Goal: Transaction & Acquisition: Purchase product/service

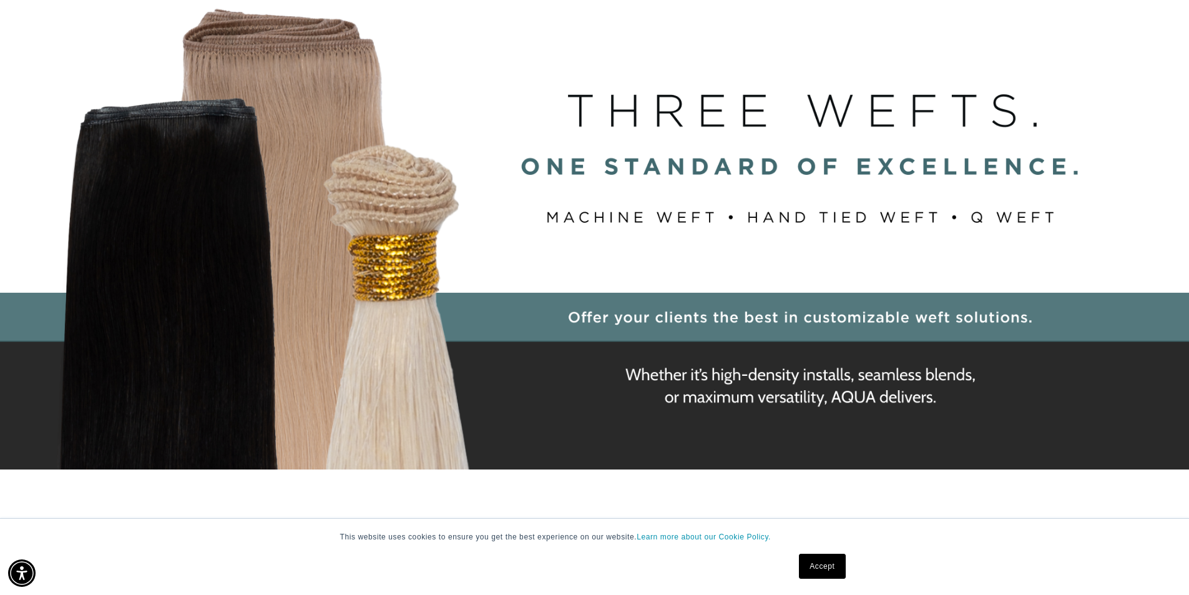
scroll to position [0, 1100]
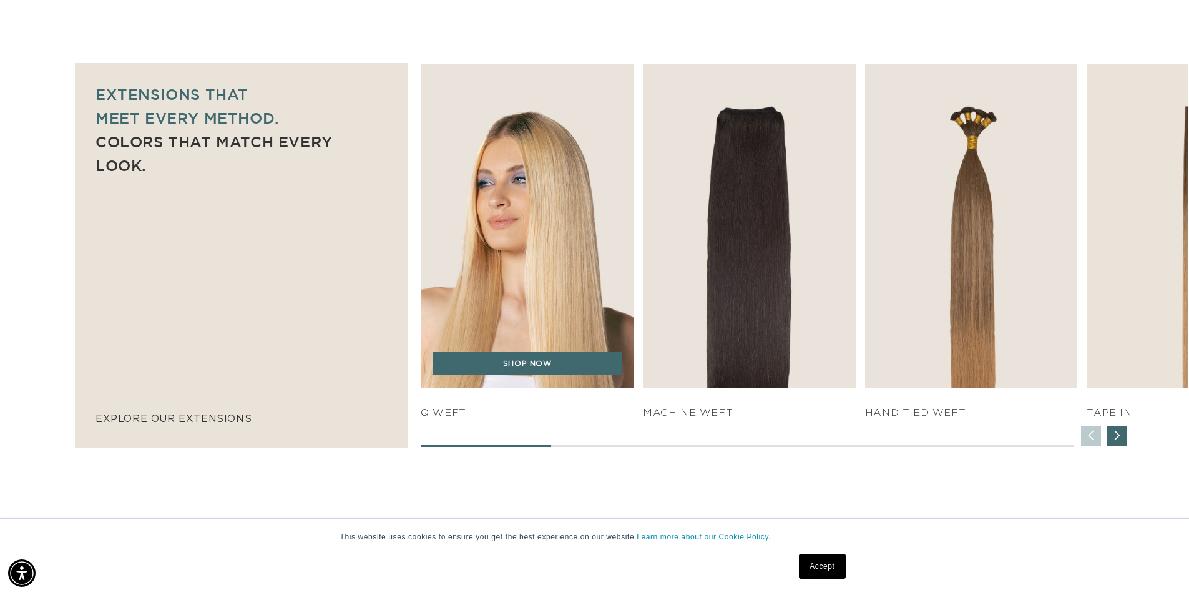
scroll to position [0, 2201]
click at [558, 278] on img "1 / 7" at bounding box center [527, 226] width 223 height 340
click at [538, 372] on link "SHOP NOW" at bounding box center [527, 364] width 189 height 24
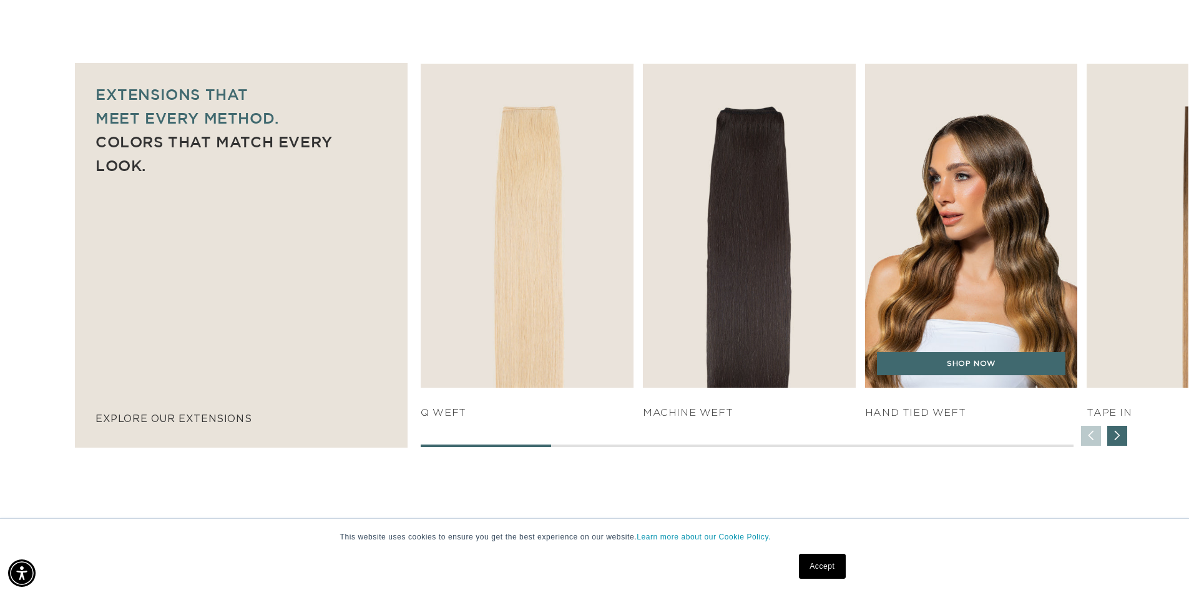
click at [947, 269] on img "3 / 7" at bounding box center [970, 226] width 223 height 340
click at [948, 370] on link "SHOP NOW" at bounding box center [971, 364] width 189 height 24
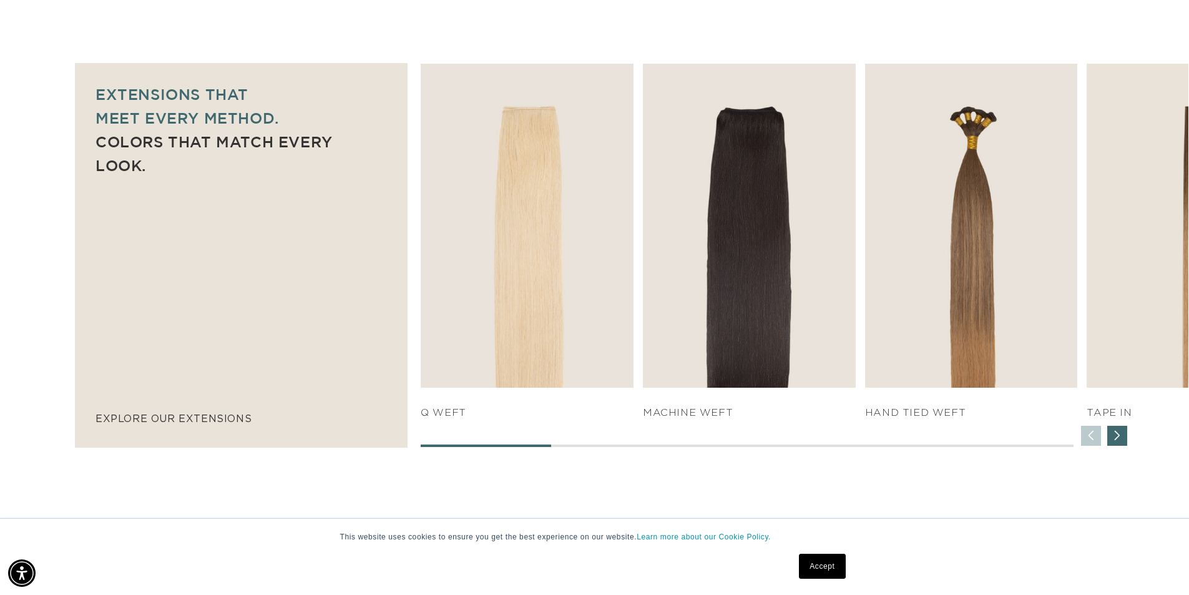
scroll to position [0, 1100]
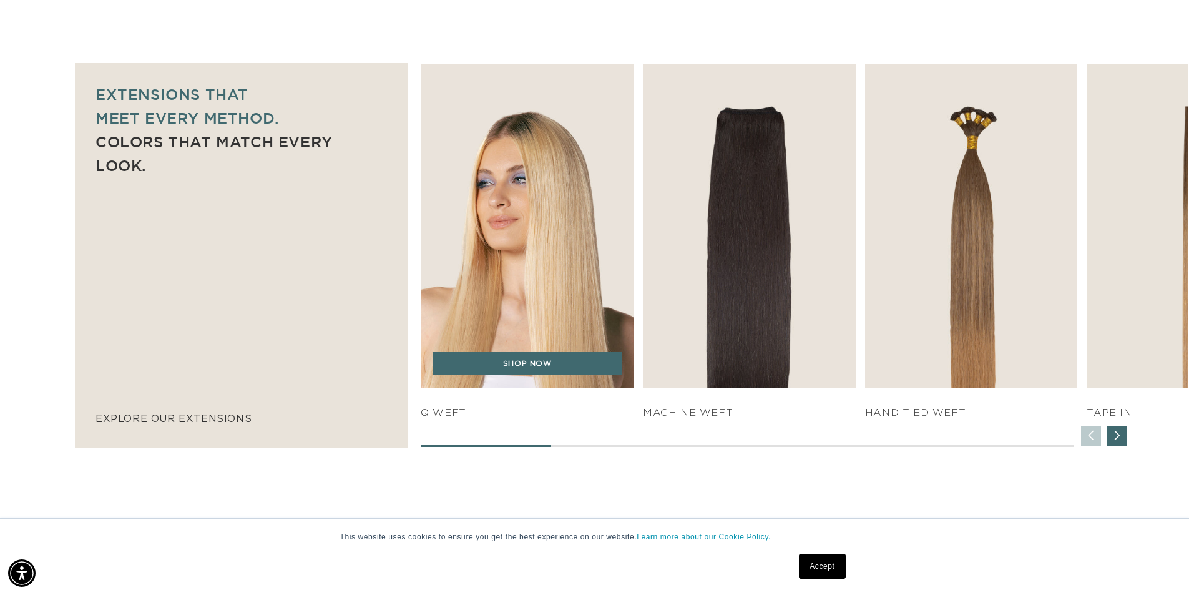
click at [516, 289] on img "1 / 7" at bounding box center [527, 226] width 223 height 340
click at [489, 367] on link "SHOP NOW" at bounding box center [527, 364] width 189 height 24
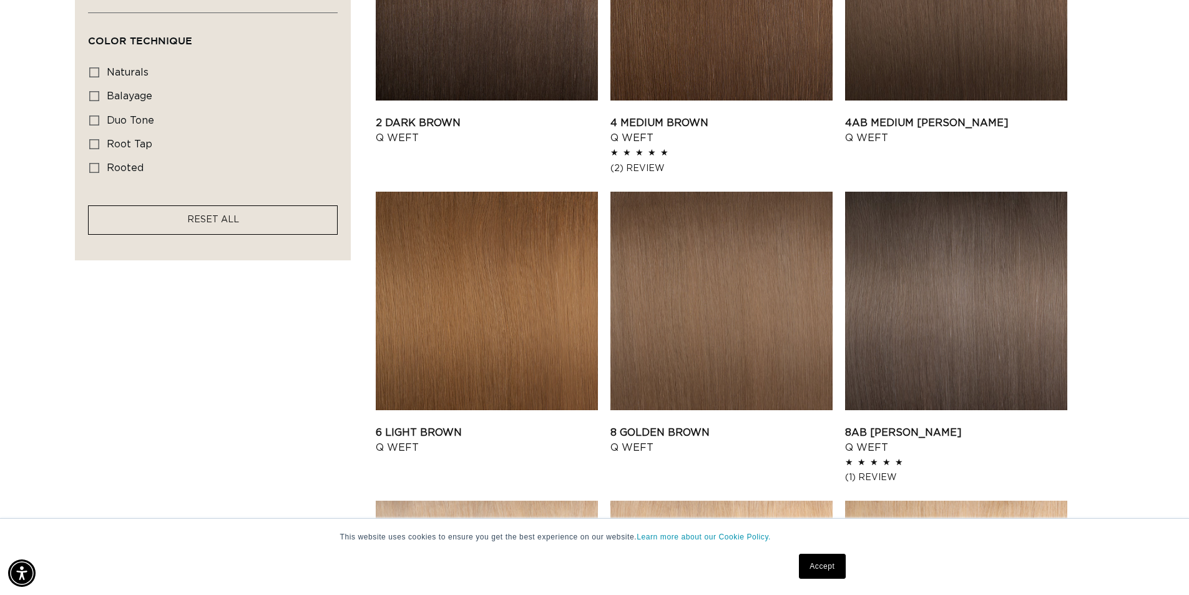
click at [192, 222] on span "RESET ALL" at bounding box center [213, 219] width 52 height 9
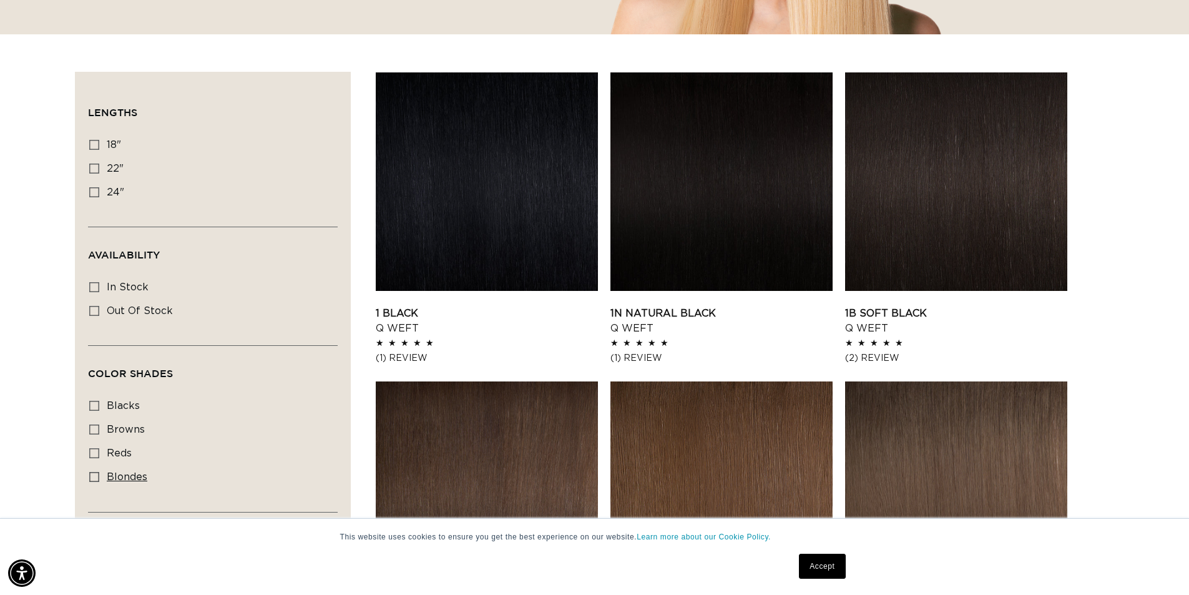
click at [100, 479] on label "blondes blondes (27 products)" at bounding box center [209, 478] width 240 height 24
click at [99, 479] on input "blondes blondes (27 products)" at bounding box center [94, 477] width 10 height 10
checkbox input "true"
